Goal: Task Accomplishment & Management: Manage account settings

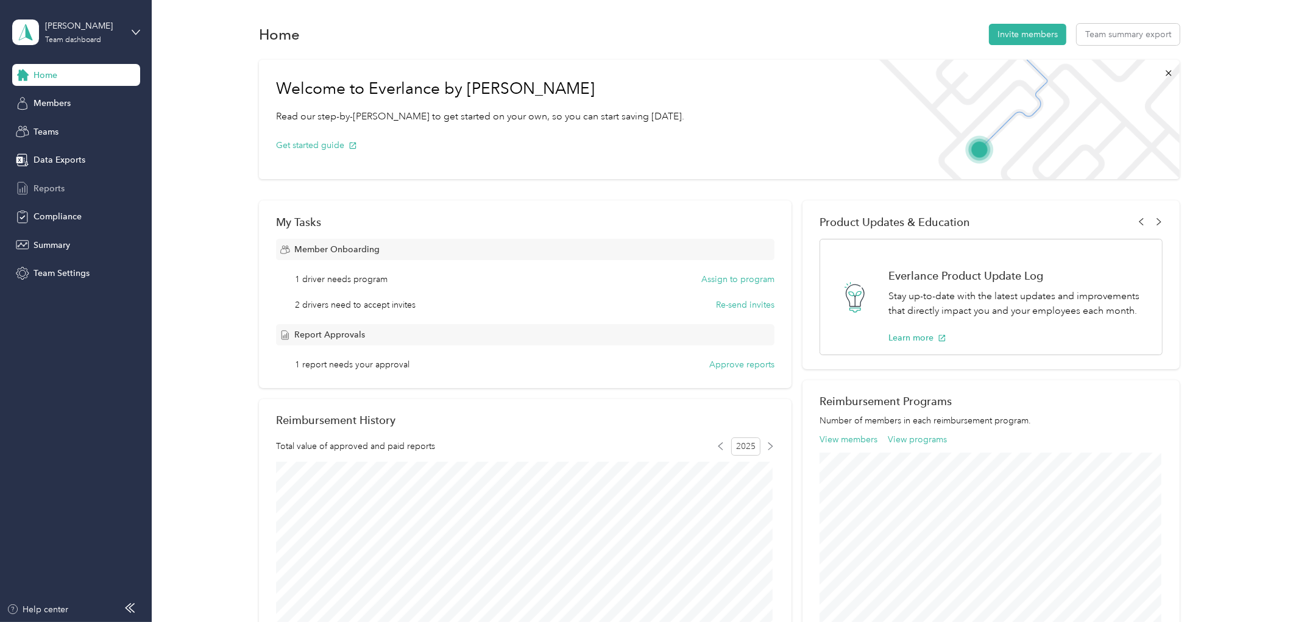
click at [76, 183] on div "Reports" at bounding box center [76, 188] width 128 height 22
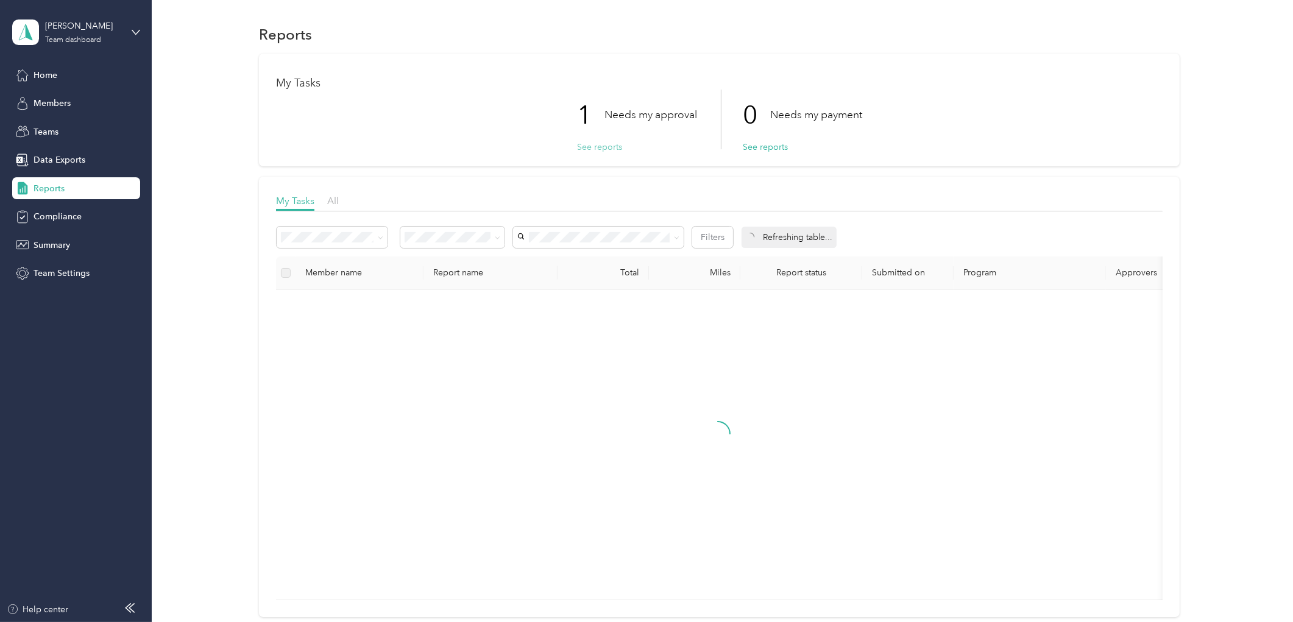
click at [589, 144] on button "See reports" at bounding box center [599, 147] width 45 height 13
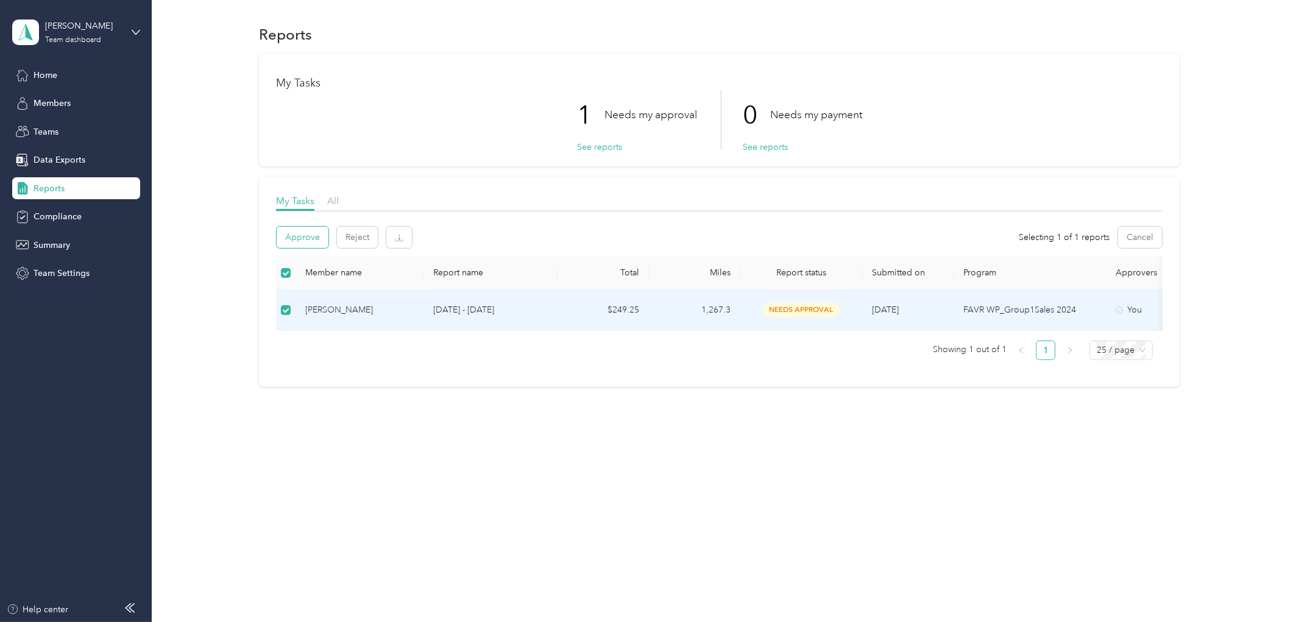
click at [290, 229] on button "Approve" at bounding box center [303, 237] width 52 height 21
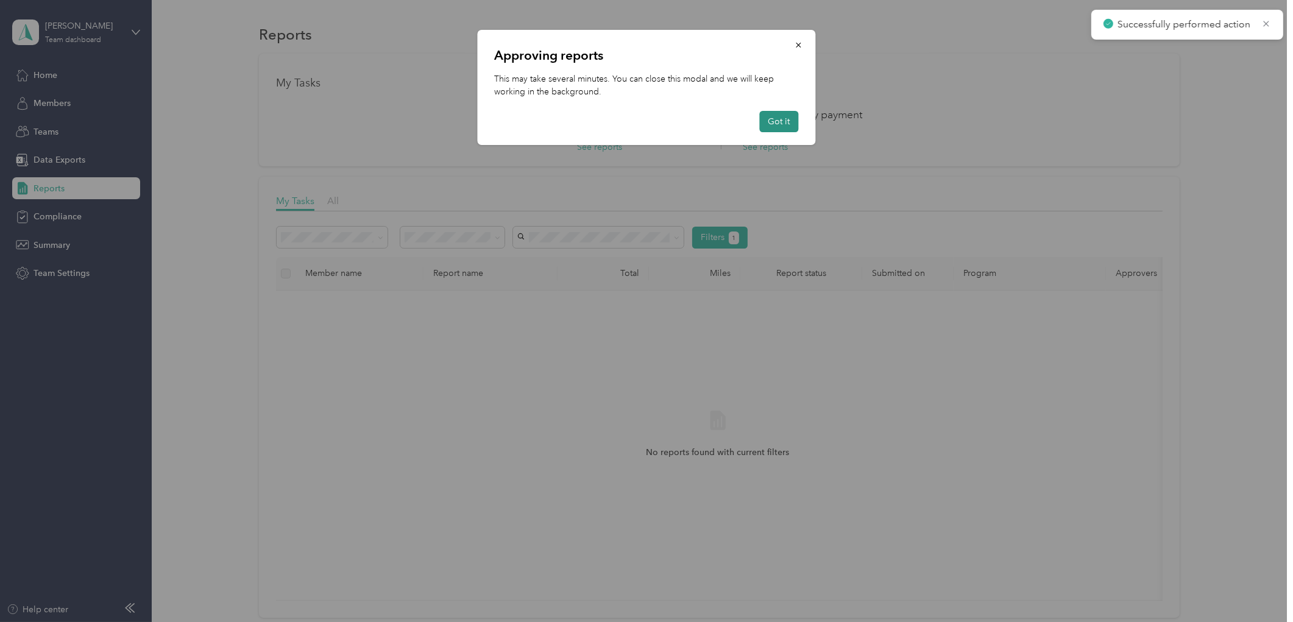
click at [786, 114] on button "Got it" at bounding box center [779, 121] width 39 height 21
